Goal: Task Accomplishment & Management: Use online tool/utility

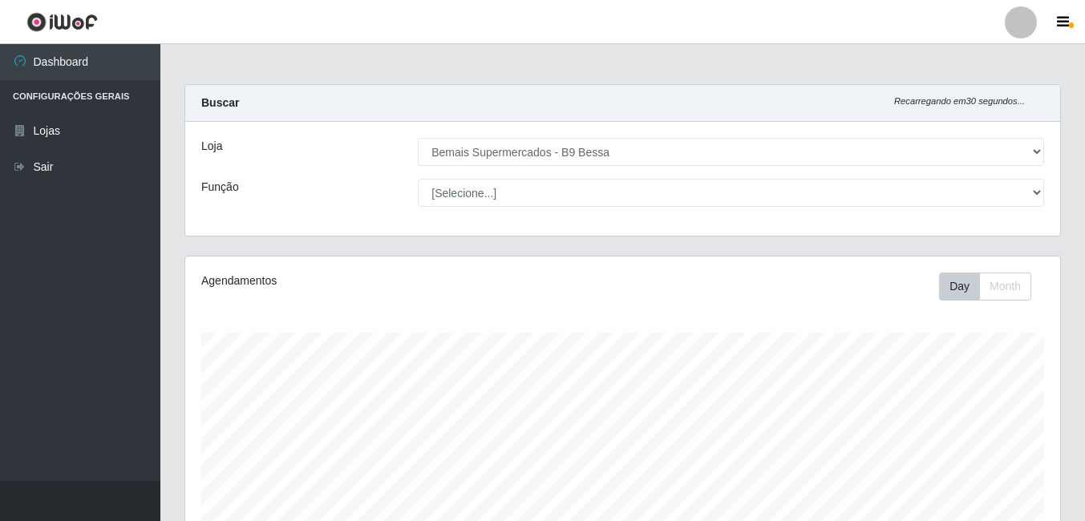
select select "410"
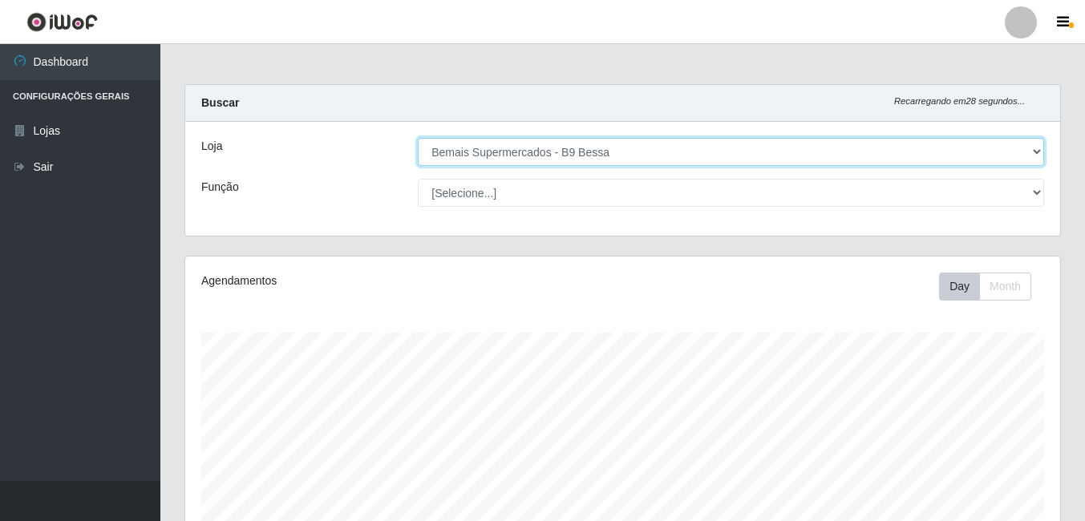
scroll to position [333, 875]
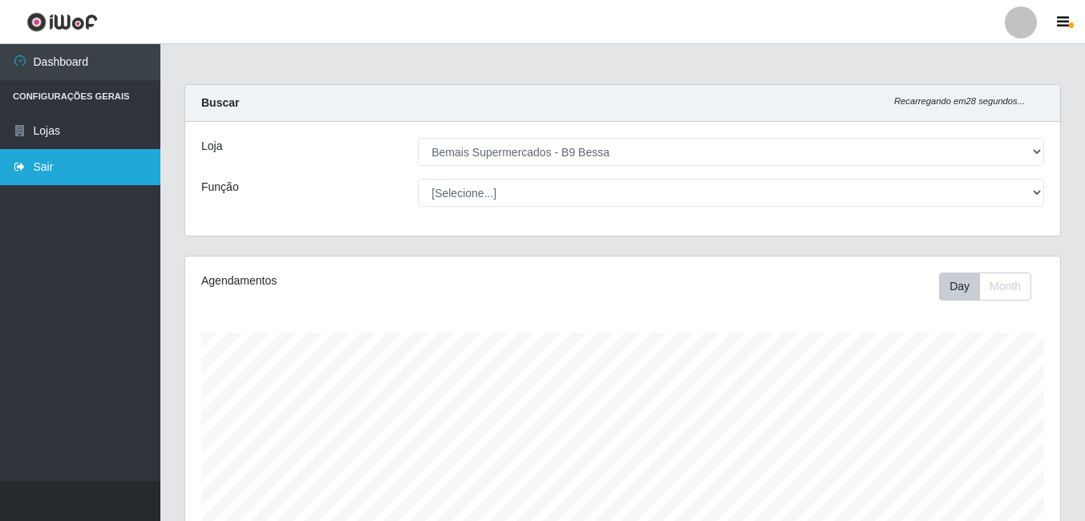
click at [31, 172] on link "Sair" at bounding box center [80, 167] width 160 height 36
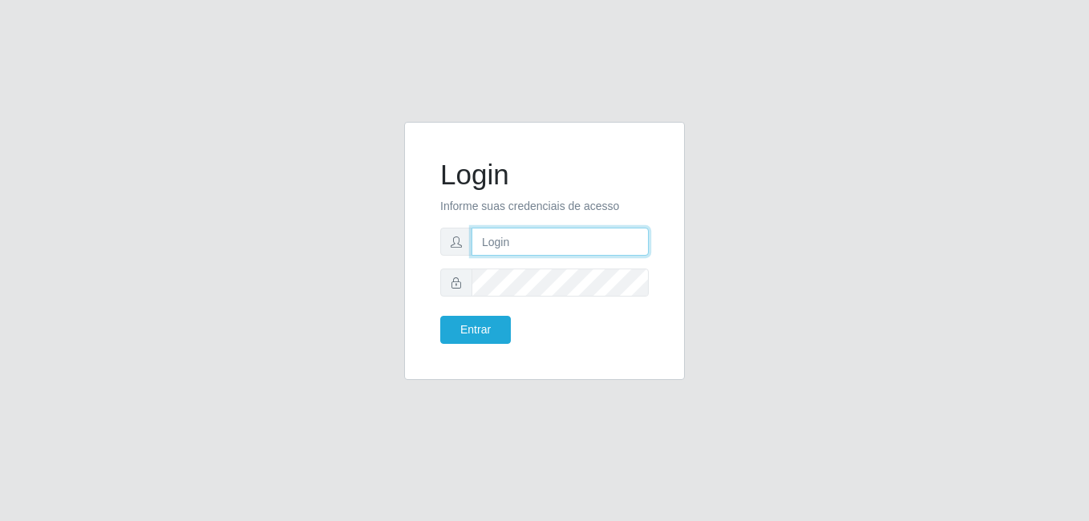
type input "Raissa@B9"
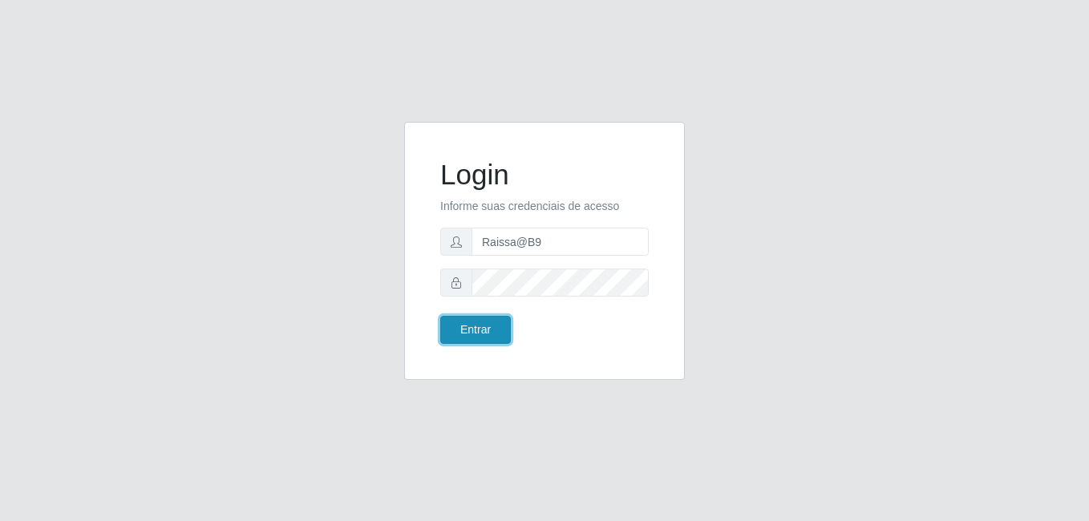
click at [452, 338] on button "Entrar" at bounding box center [475, 330] width 71 height 28
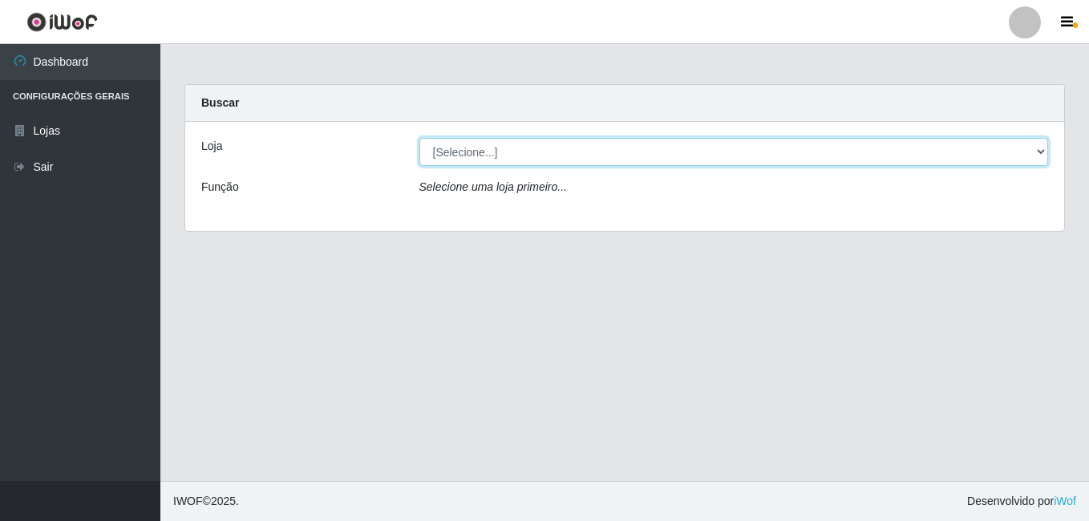
click at [492, 156] on select "[Selecione...] Bemais Supermercados - B9 Bessa" at bounding box center [735, 152] width 630 height 28
select select "410"
click at [420, 138] on select "[Selecione...] Bemais Supermercados - B9 Bessa" at bounding box center [735, 152] width 630 height 28
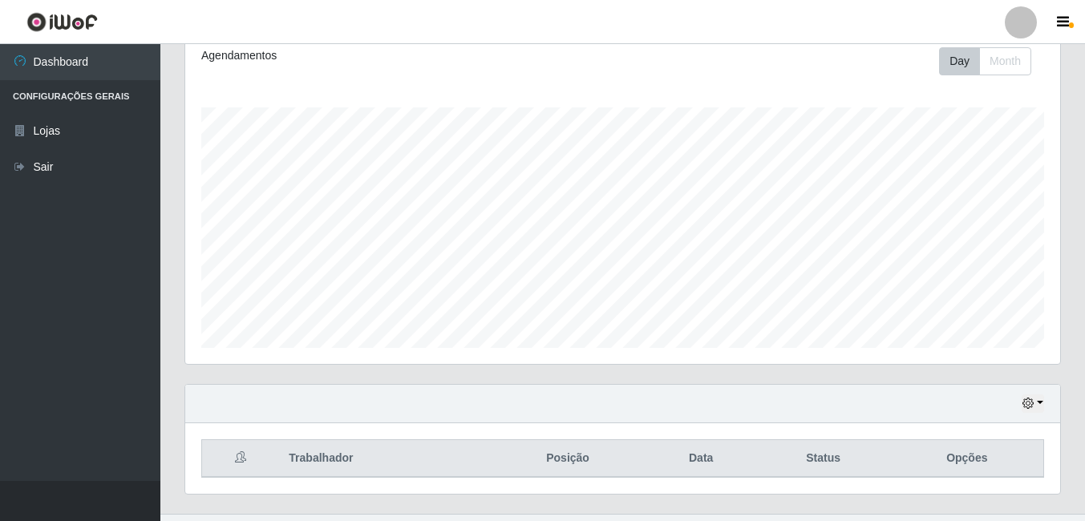
scroll to position [258, 0]
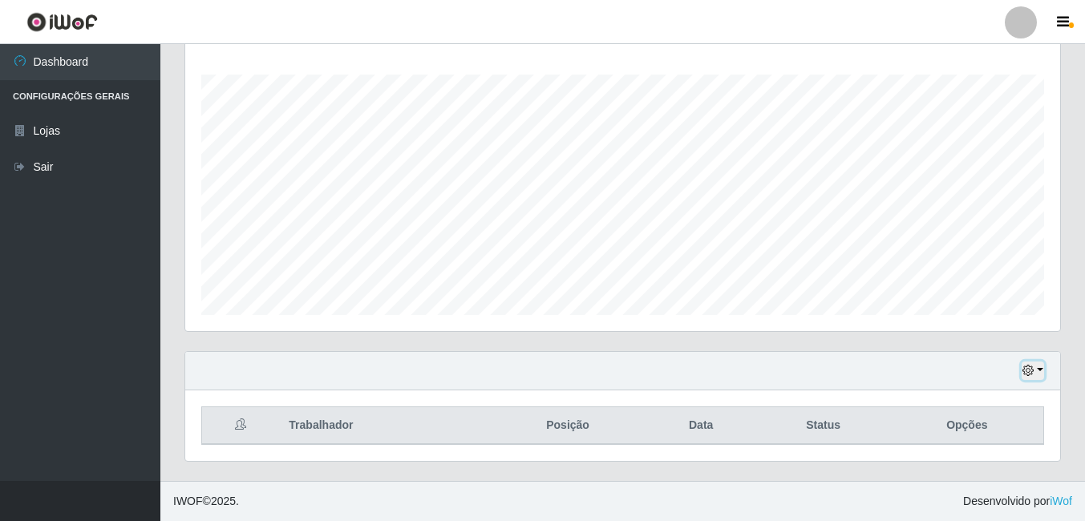
click at [1042, 372] on button "button" at bounding box center [1033, 371] width 22 height 18
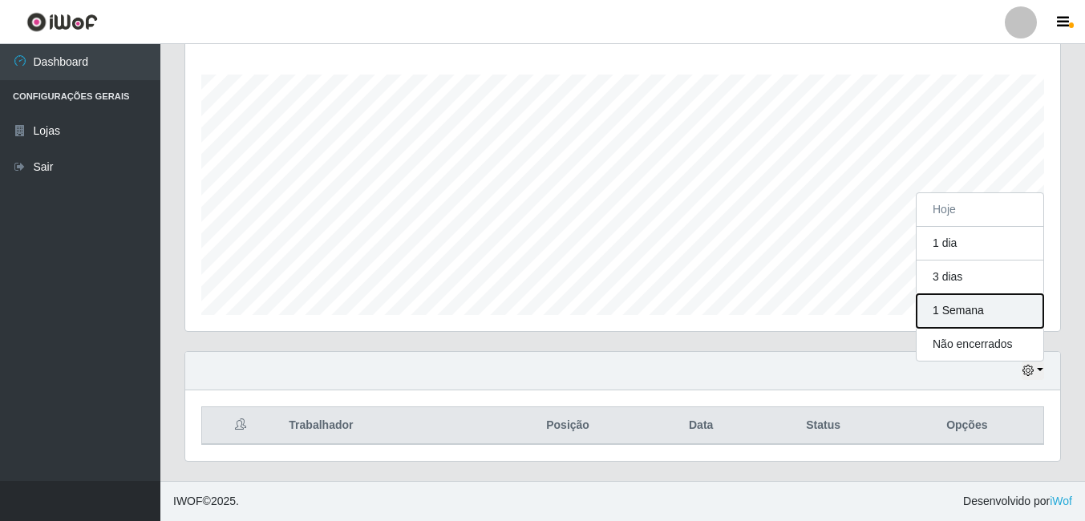
click at [934, 305] on button "1 Semana" at bounding box center [980, 311] width 127 height 34
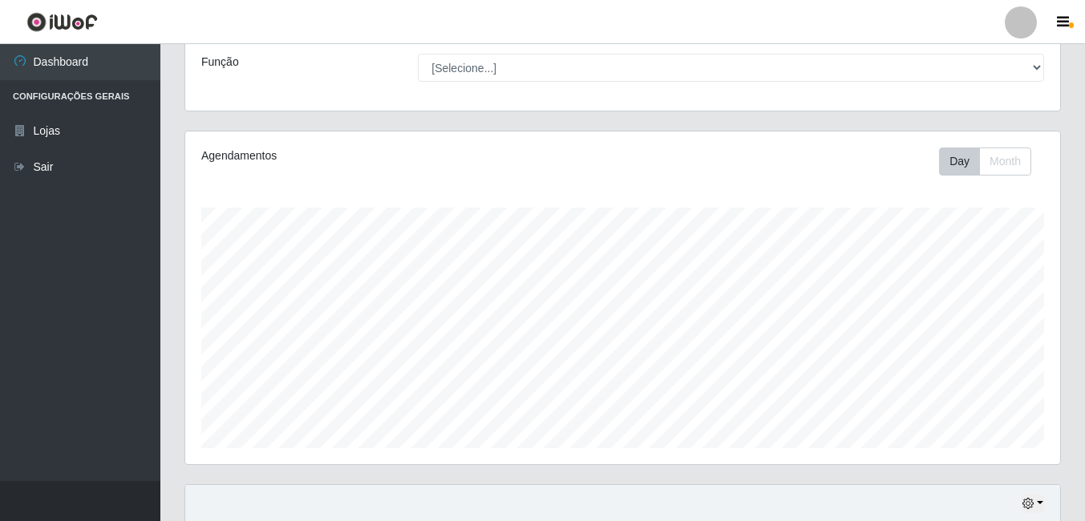
scroll to position [258, 0]
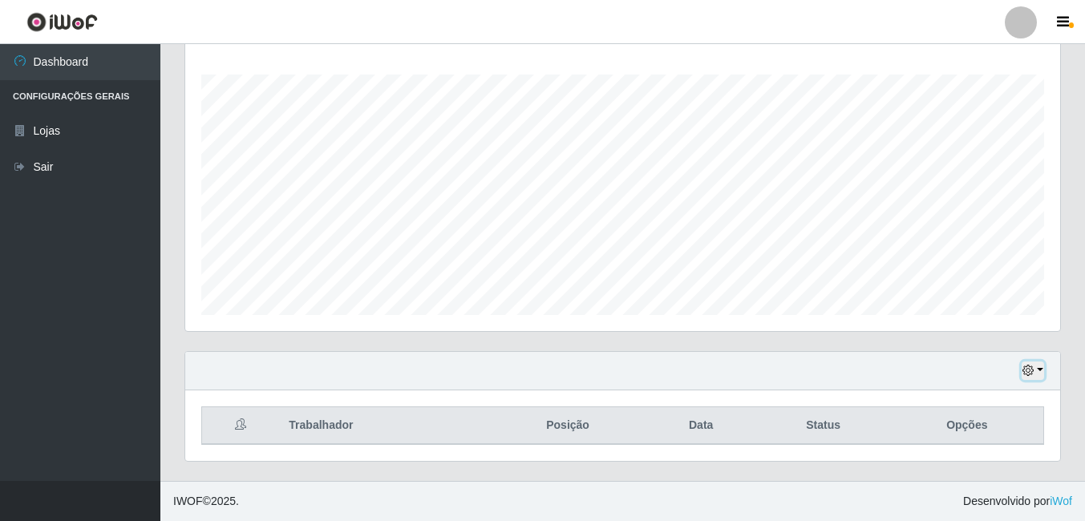
click at [1039, 372] on button "button" at bounding box center [1033, 371] width 22 height 18
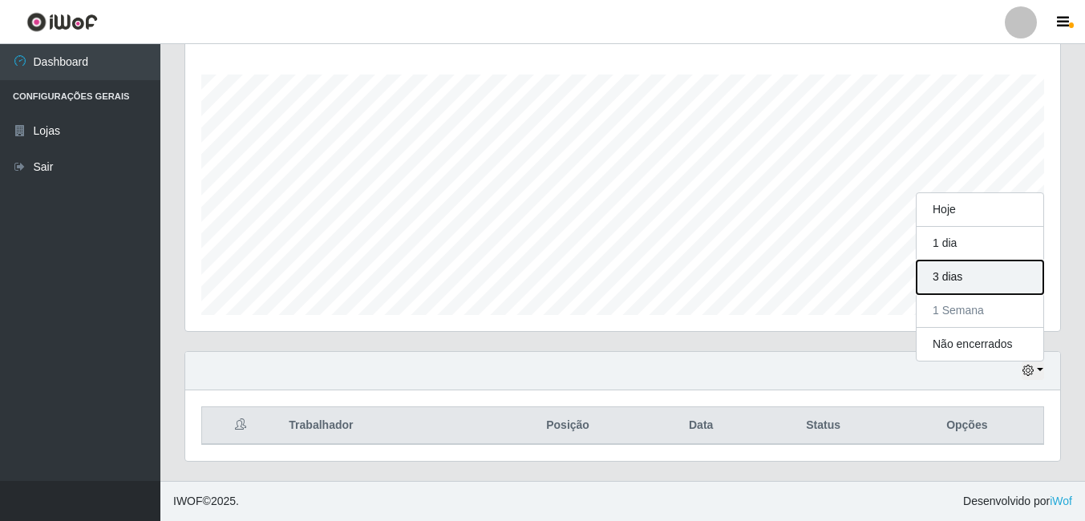
click at [957, 275] on button "3 dias" at bounding box center [980, 278] width 127 height 34
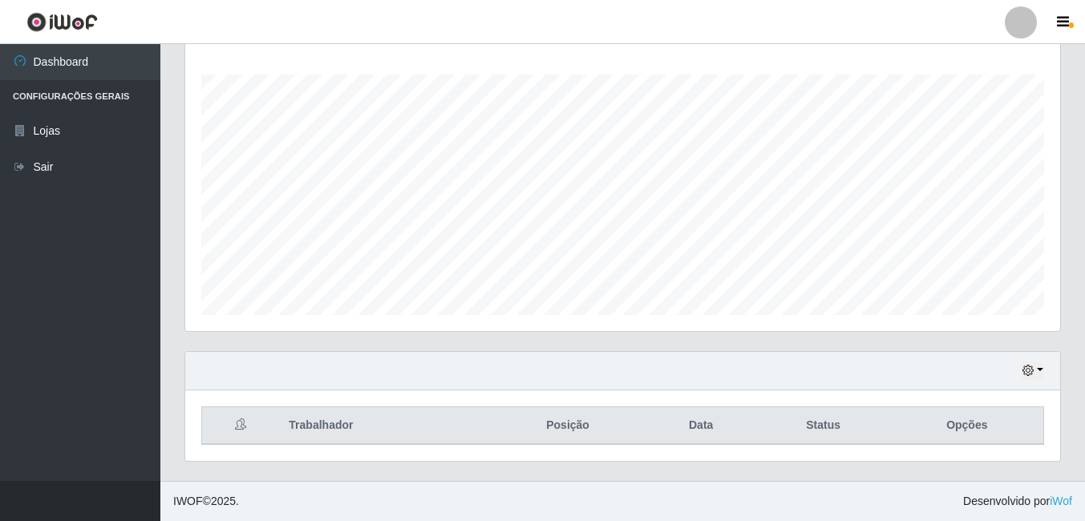
scroll to position [258, 0]
click at [1046, 371] on div "Hoje 1 dia 3 dias 1 Semana Não encerrados" at bounding box center [622, 371] width 875 height 39
click at [1044, 369] on button "button" at bounding box center [1033, 371] width 22 height 18
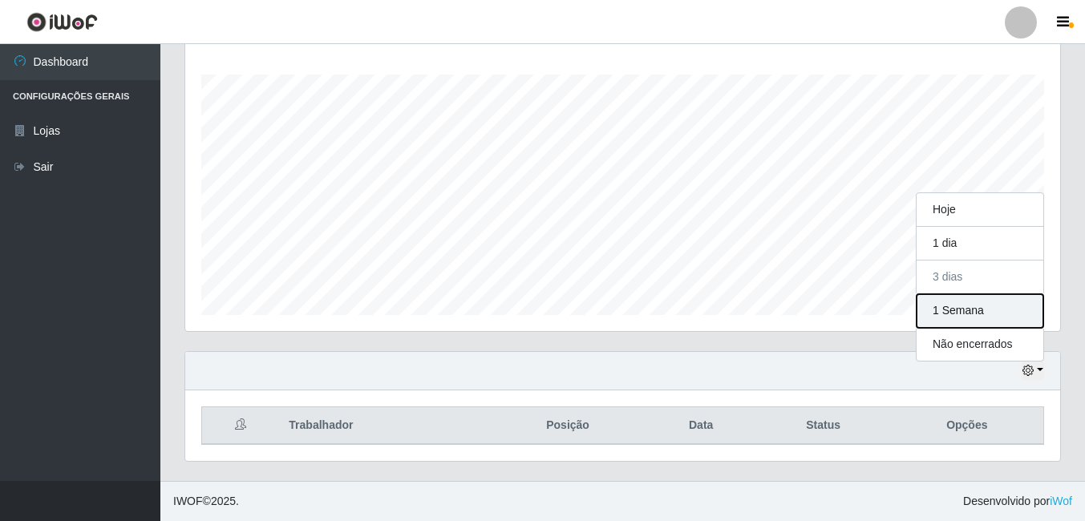
click at [960, 302] on button "1 Semana" at bounding box center [980, 311] width 127 height 34
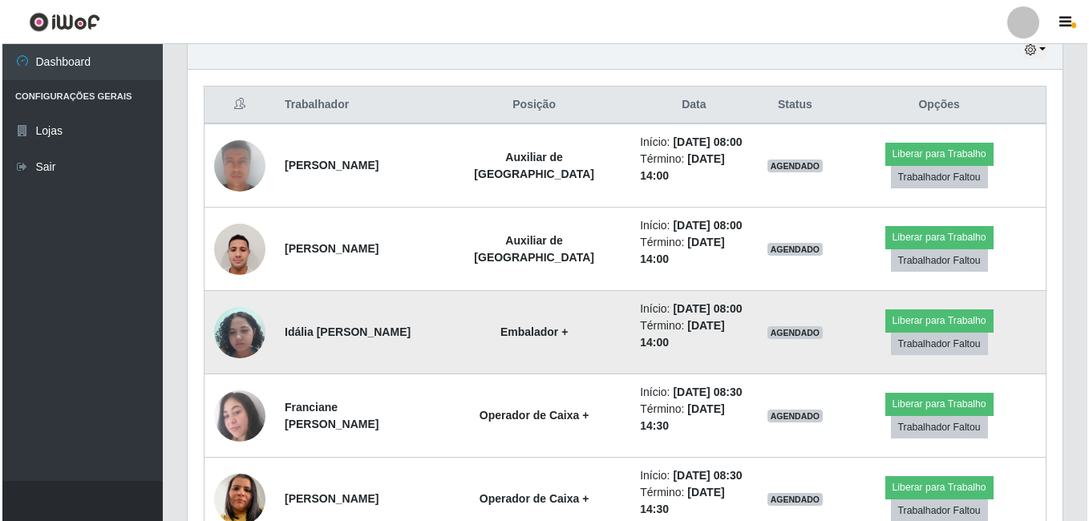
scroll to position [659, 0]
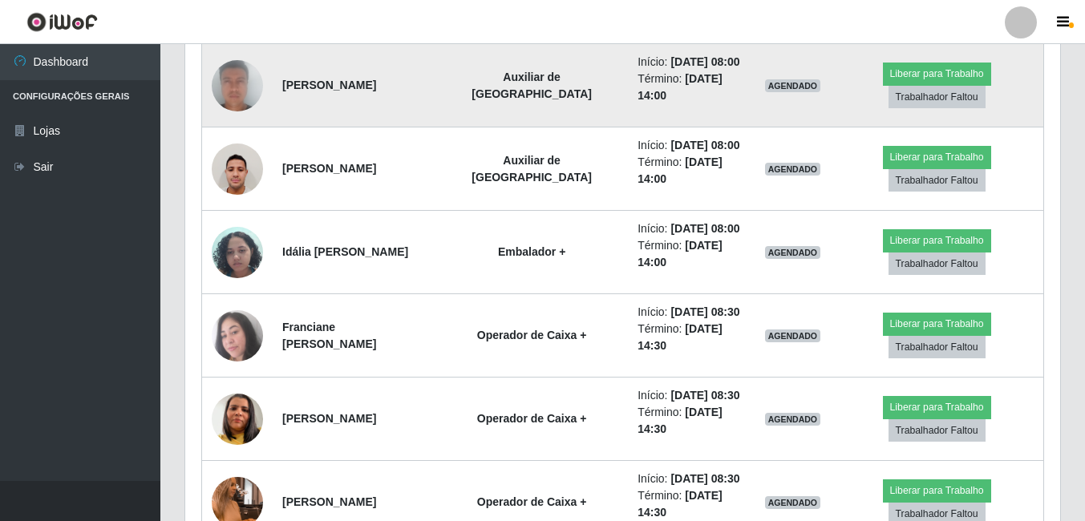
click at [243, 91] on img at bounding box center [237, 86] width 51 height 106
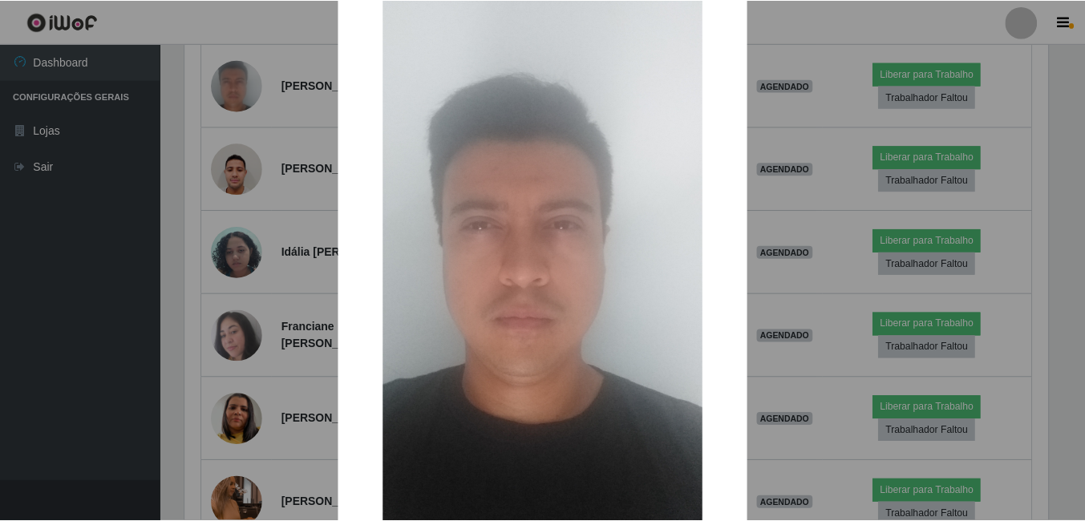
scroll to position [279, 0]
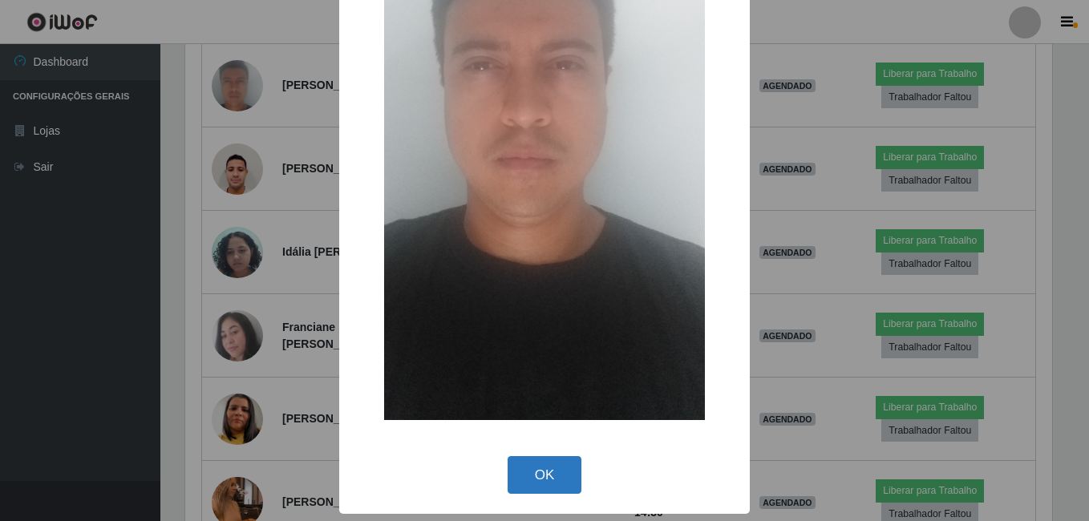
click at [546, 479] on button "OK" at bounding box center [545, 475] width 75 height 38
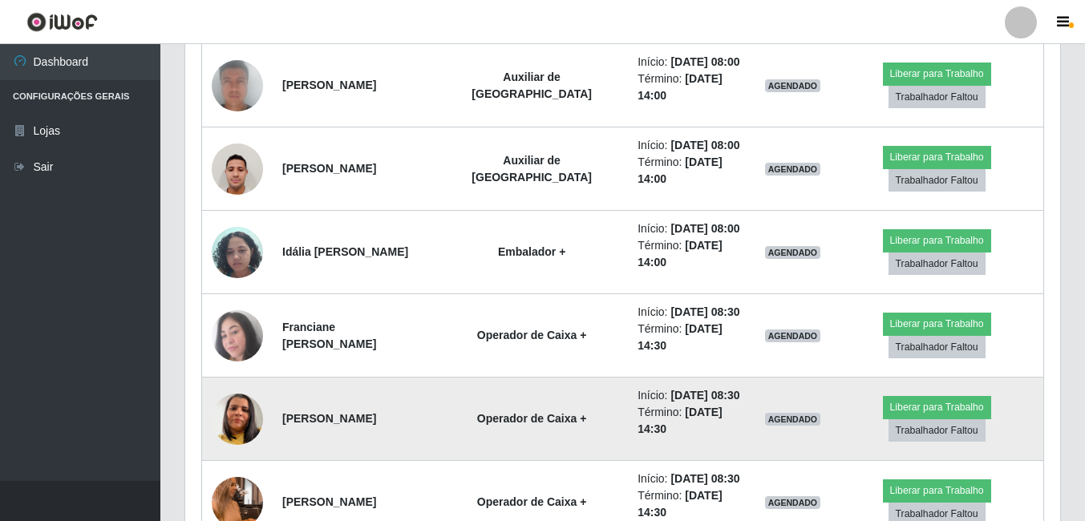
scroll to position [258, 0]
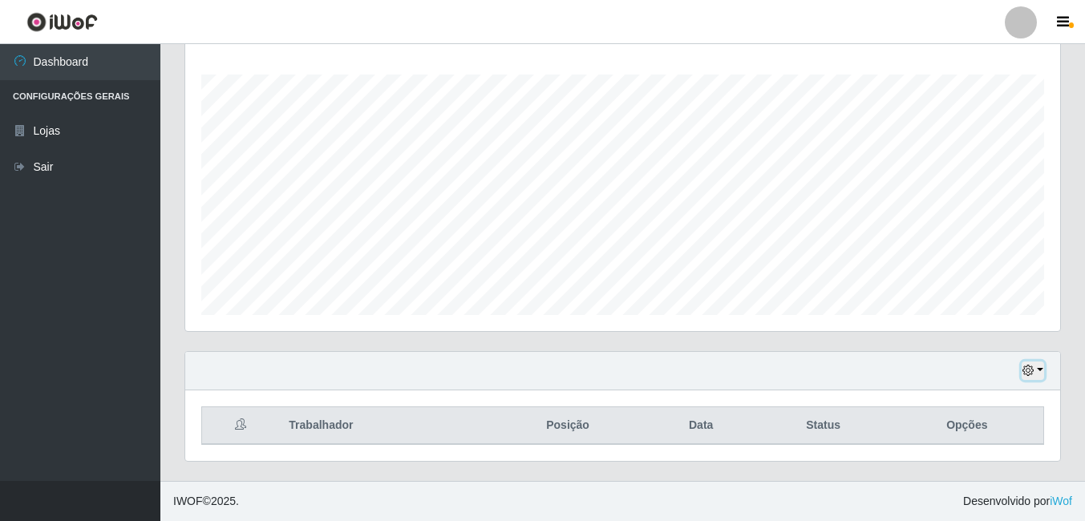
click at [1038, 366] on button "button" at bounding box center [1033, 371] width 22 height 18
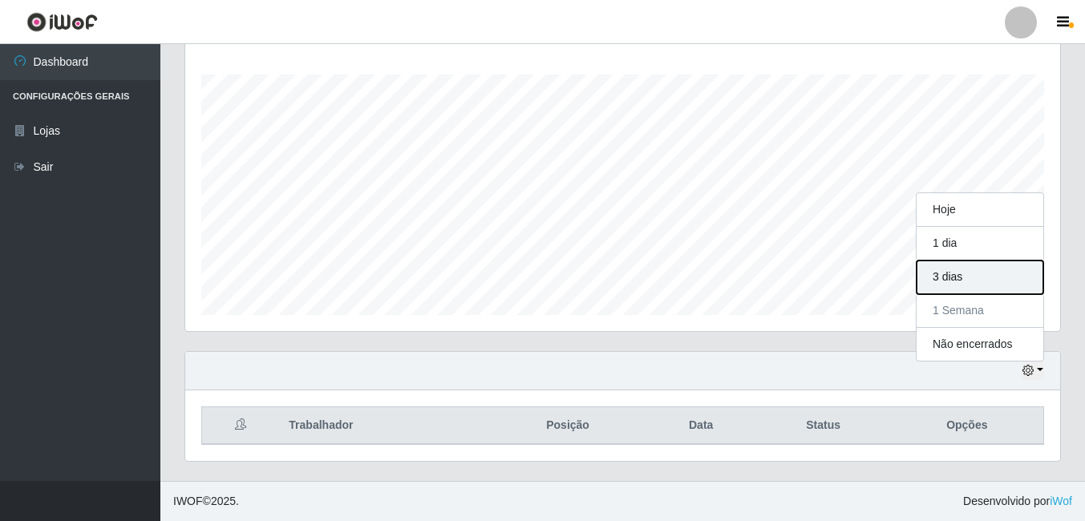
click at [953, 275] on button "3 dias" at bounding box center [980, 278] width 127 height 34
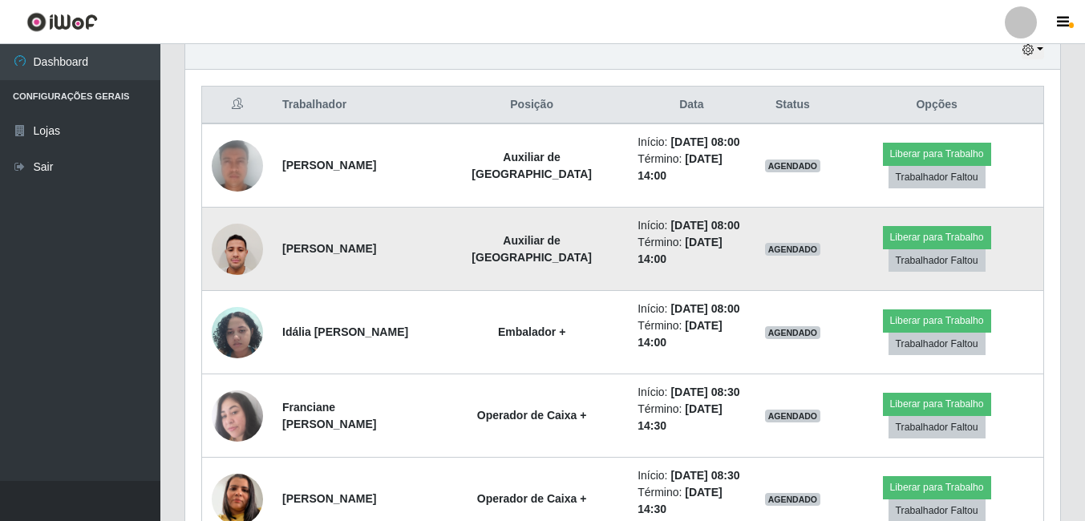
scroll to position [740, 0]
